Goal: Navigation & Orientation: Find specific page/section

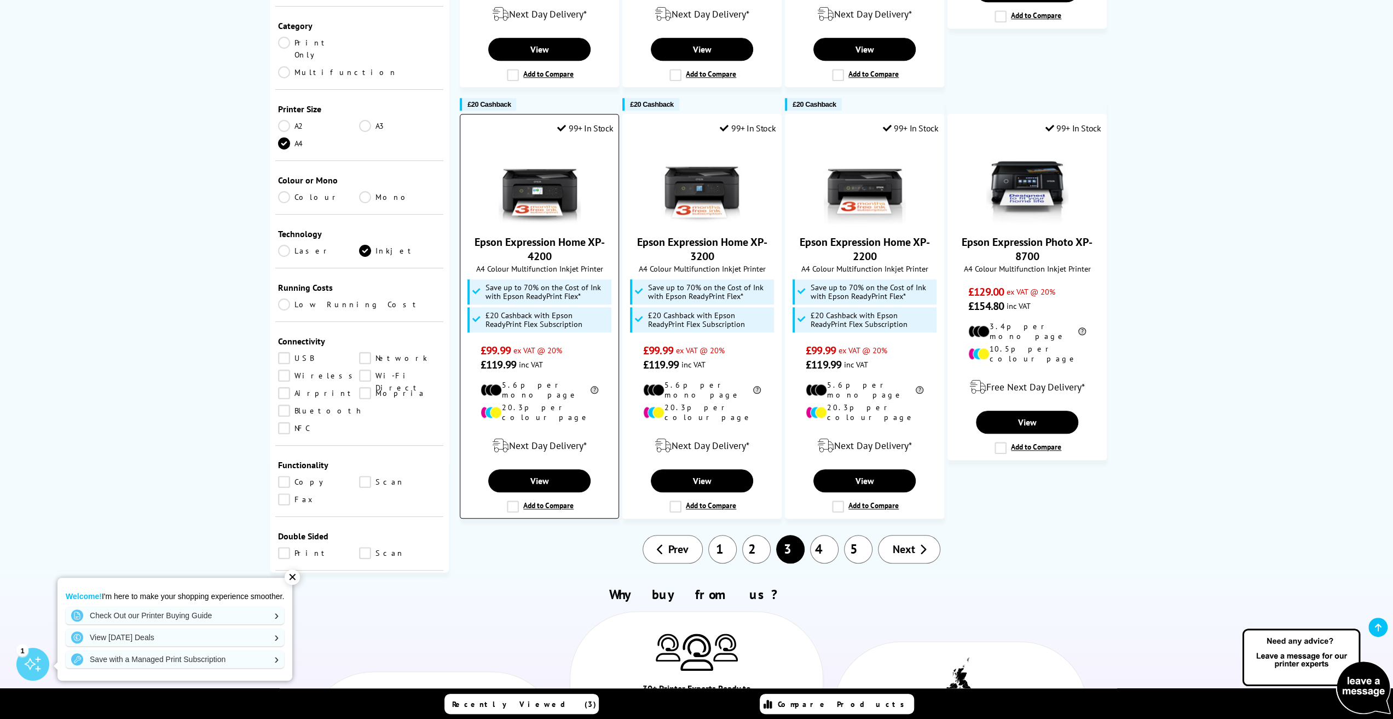
scroll to position [1040, 0]
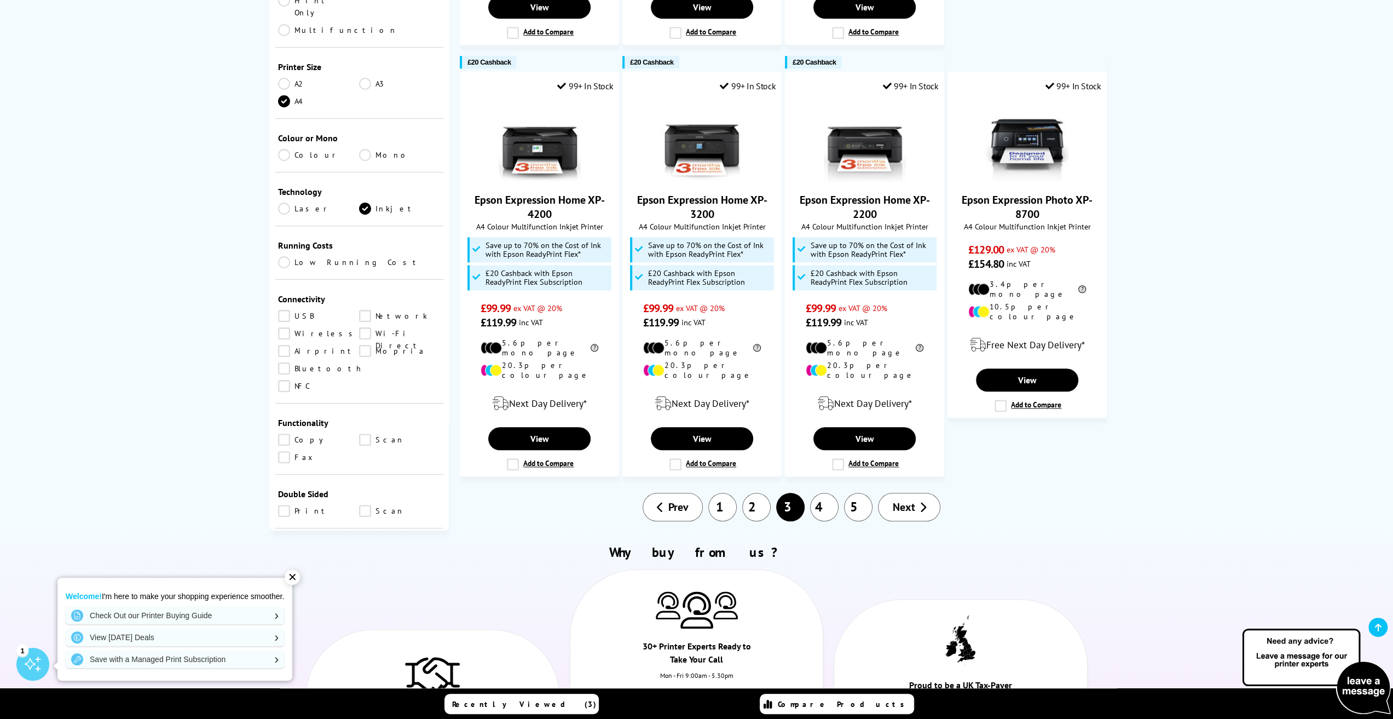
click at [905, 500] on span "Next" at bounding box center [903, 507] width 22 height 14
